Goal: Task Accomplishment & Management: Manage account settings

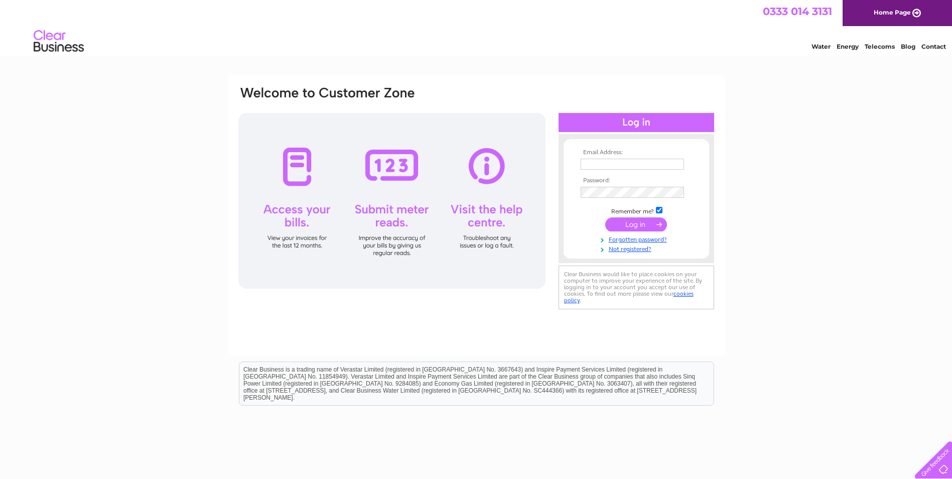
type input "[EMAIL_ADDRESS][PERSON_NAME][DOMAIN_NAME]"
click at [622, 227] on input "submit" at bounding box center [636, 224] width 62 height 14
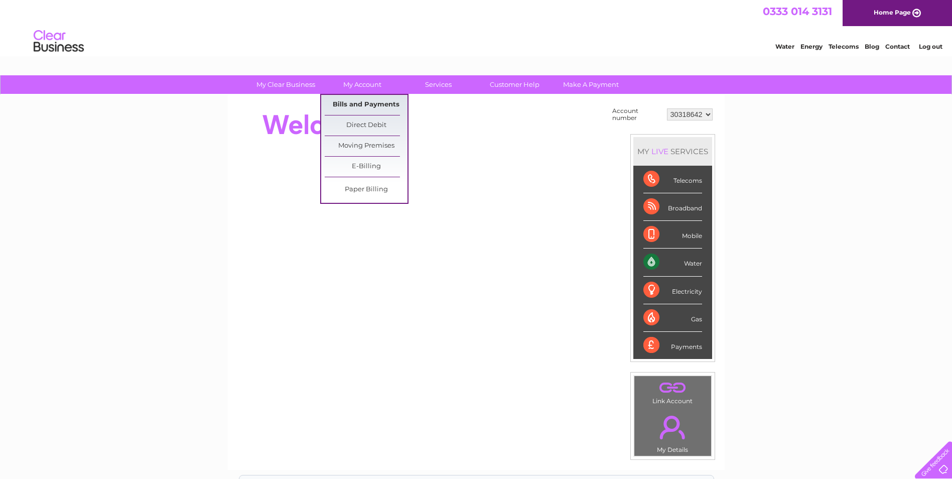
click at [367, 102] on link "Bills and Payments" at bounding box center [366, 105] width 83 height 20
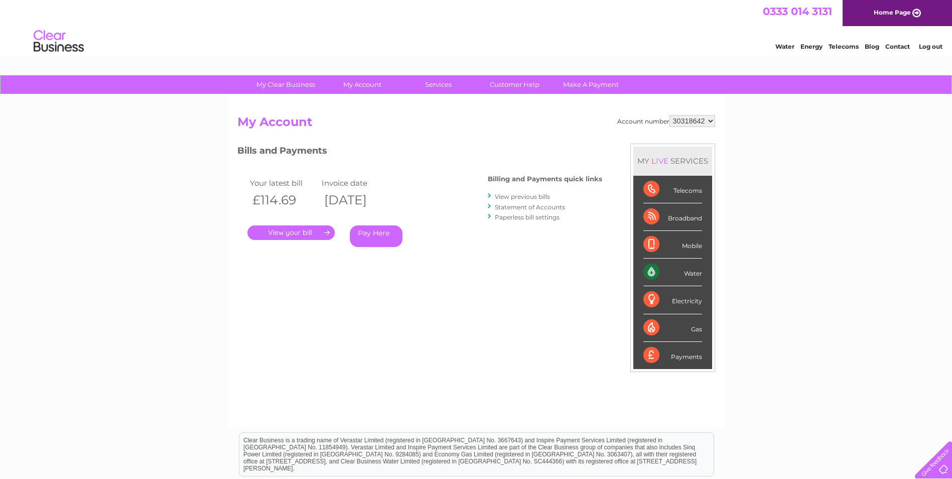
click at [296, 232] on link "." at bounding box center [290, 232] width 87 height 15
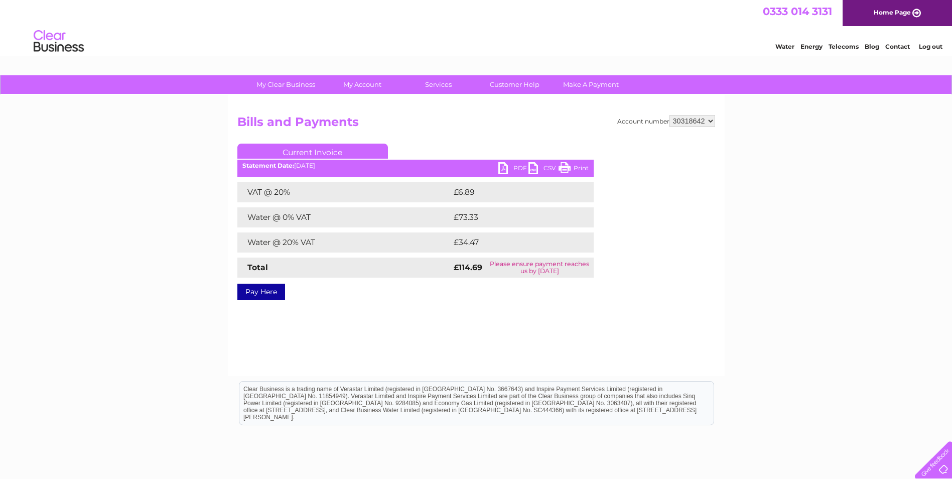
click at [509, 167] on link "PDF" at bounding box center [513, 169] width 30 height 15
